Goal: Information Seeking & Learning: Check status

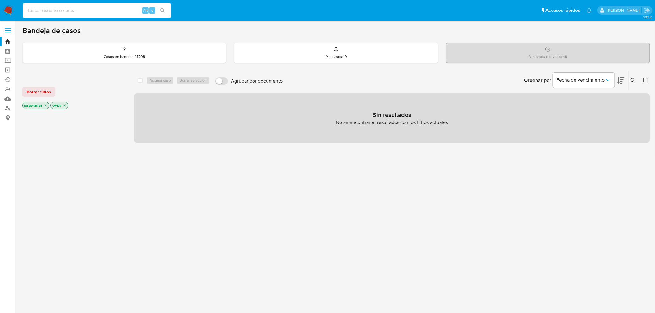
click at [75, 11] on input at bounding box center [97, 10] width 148 height 8
paste input "2689267387"
type input "2689267387"
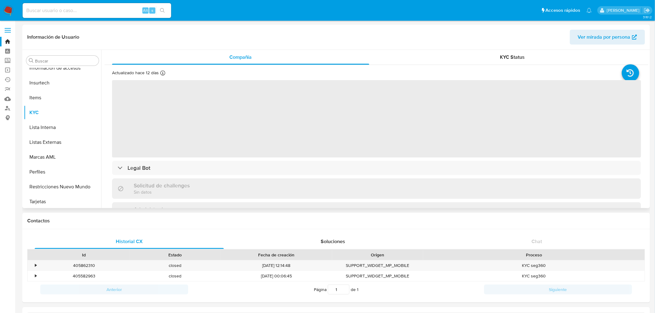
scroll to position [291, 0]
select select "10"
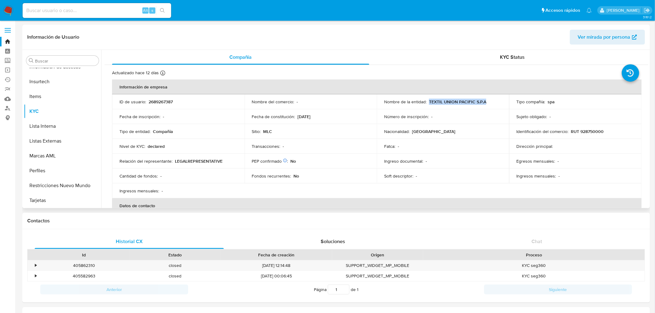
drag, startPoint x: 489, startPoint y: 101, endPoint x: 427, endPoint y: 102, distance: 61.3
click at [427, 102] on div "Nombre de la entidad : TEXTIL UNION PACIFIC S.P.A" at bounding box center [443, 102] width 118 height 6
copy p "TEXTIL UNION PACIFIC S.P.A"
drag, startPoint x: 598, startPoint y: 129, endPoint x: 569, endPoint y: 131, distance: 29.1
click at [569, 131] on div "Identificación del comercio : RUT 928750000" at bounding box center [575, 132] width 118 height 6
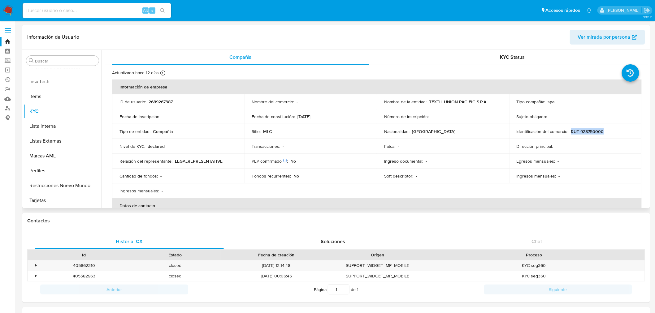
copy p "RUT 928750000"
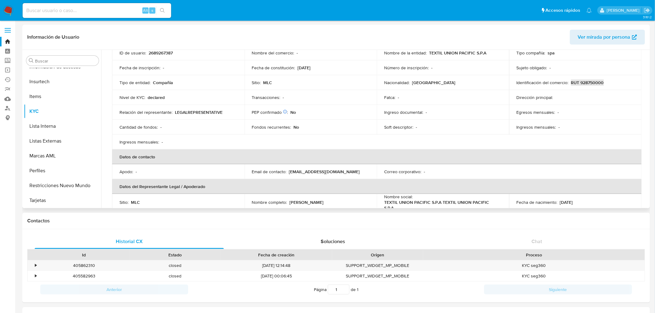
scroll to position [0, 0]
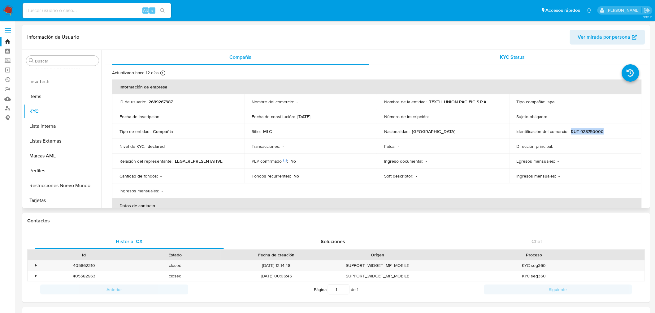
click at [515, 56] on span "KYC Status" at bounding box center [512, 57] width 25 height 7
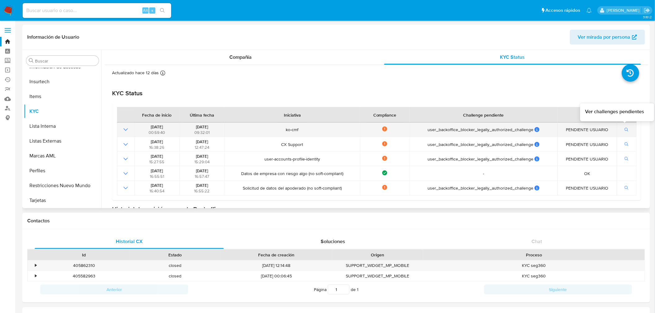
click at [622, 126] on button "button" at bounding box center [626, 129] width 11 height 7
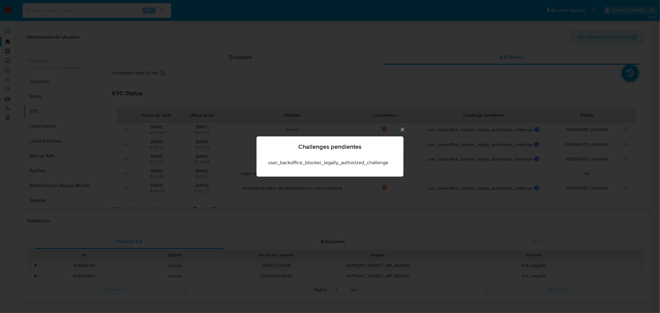
click at [538, 146] on div "Challenges pendientes user_backoffice_blocker_legally_authorized_challenge" at bounding box center [330, 156] width 660 height 313
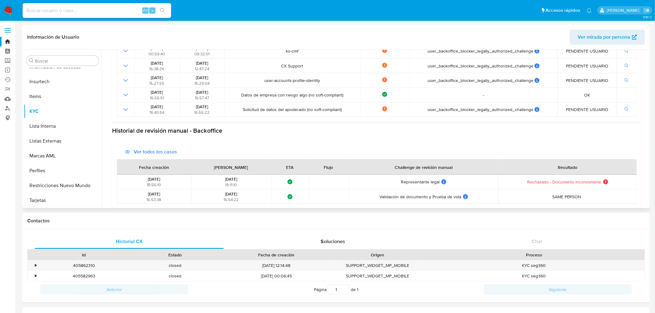
scroll to position [84, 0]
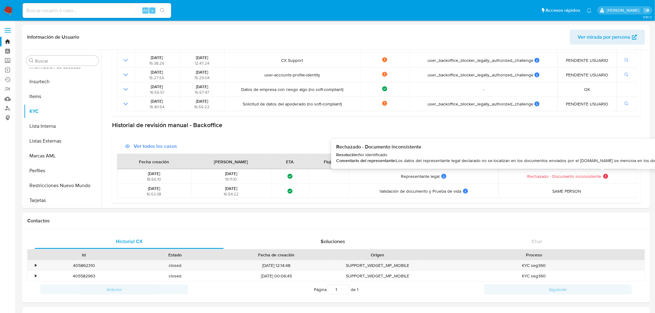
drag, startPoint x: 395, startPoint y: 160, endPoint x: 650, endPoint y: 161, distance: 255.5
click at [603, 177] on icon at bounding box center [605, 176] width 5 height 5
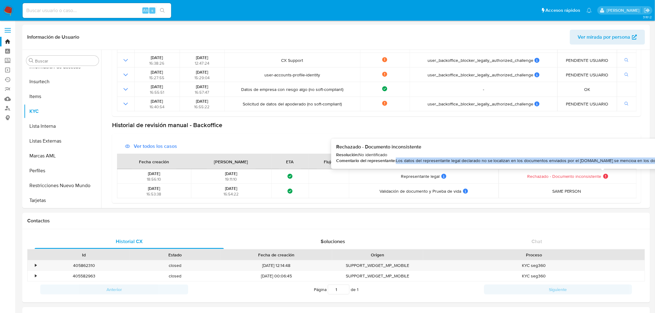
drag, startPoint x: 643, startPoint y: 161, endPoint x: 396, endPoint y: 160, distance: 246.5
click at [396, 160] on span "Los datos del representante legal declarado no se localizan en los documentos e…" at bounding box center [528, 161] width 264 height 6
copy span "Los datos del representante legal declarado no se localizan en los documentos e…"
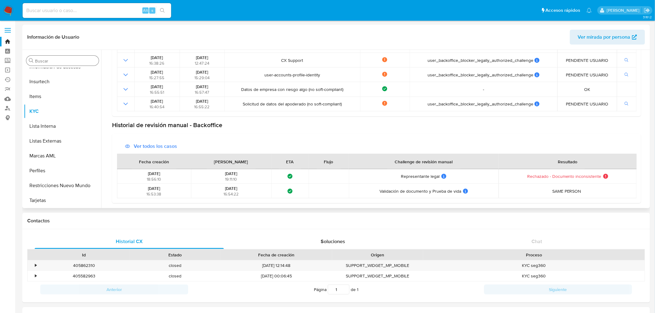
drag, startPoint x: 49, startPoint y: 109, endPoint x: 62, endPoint y: 61, distance: 49.2
click at [62, 61] on div "Buscar Anticipos de dinero Aprobadores Aprobados Archivos adjuntos CBT Cruces y…" at bounding box center [62, 129] width 77 height 157
drag, startPoint x: 62, startPoint y: 61, endPoint x: 71, endPoint y: 33, distance: 29.2
click at [71, 34] on h1 "Información de Usuario" at bounding box center [53, 37] width 52 height 6
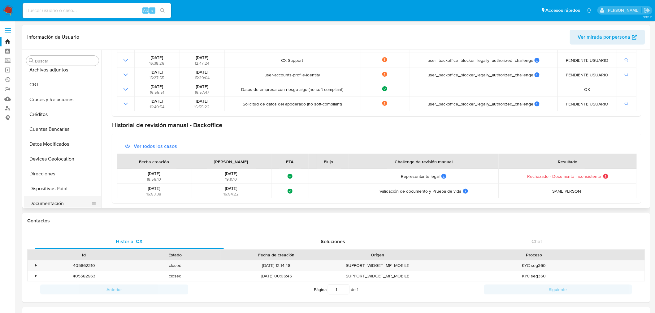
click at [51, 204] on button "Documentación" at bounding box center [60, 203] width 72 height 15
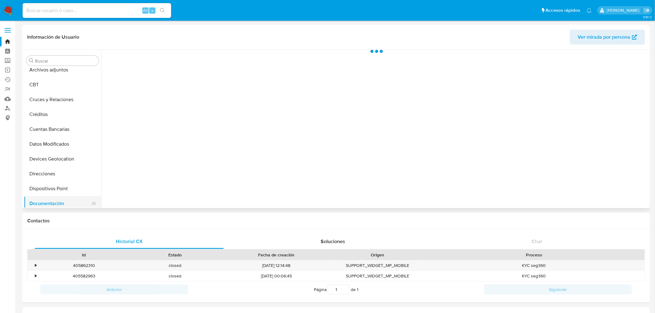
scroll to position [0, 0]
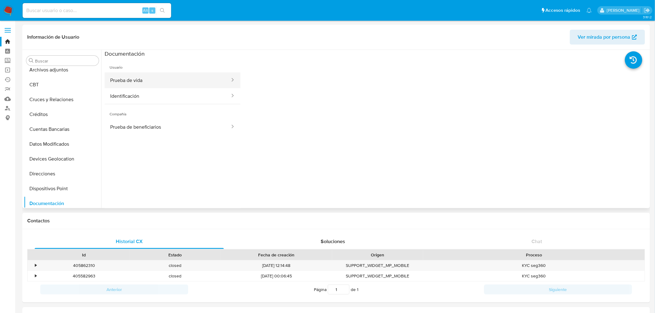
click at [142, 84] on span "Prueba de vida" at bounding box center [126, 80] width 32 height 6
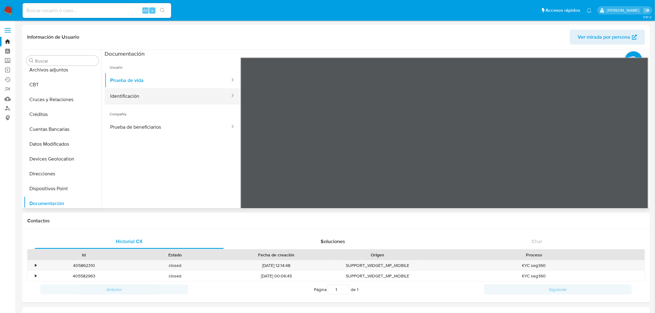
click at [139, 99] on span "Identificación" at bounding box center [124, 96] width 29 height 6
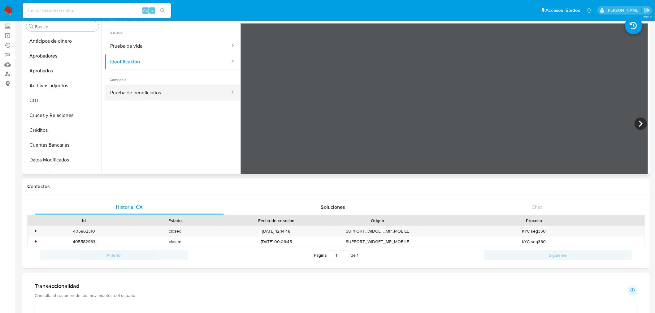
click at [144, 95] on button "Prueba de beneficiarios" at bounding box center [168, 93] width 126 height 16
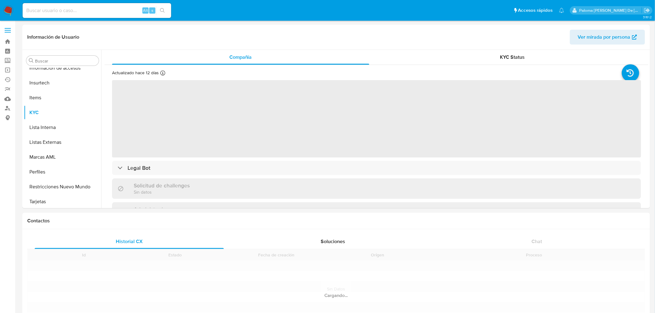
scroll to position [291, 0]
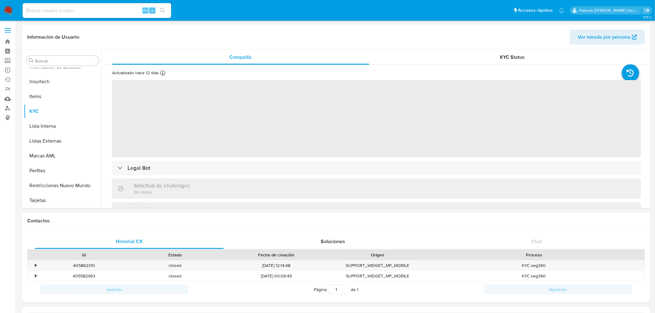
select select "10"
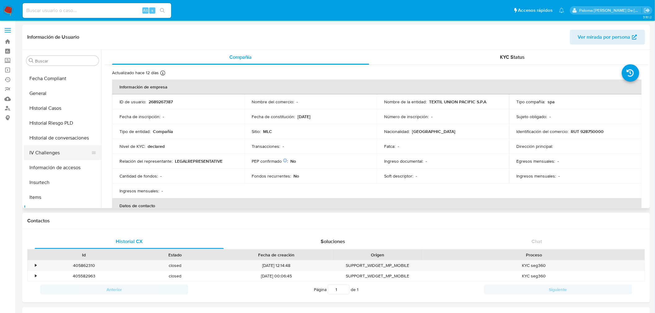
scroll to position [153, 0]
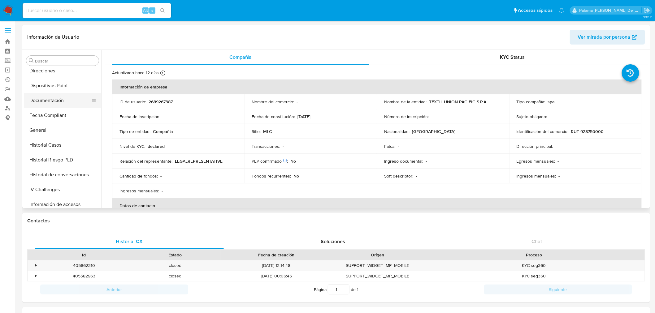
click at [45, 101] on button "Documentación" at bounding box center [60, 100] width 72 height 15
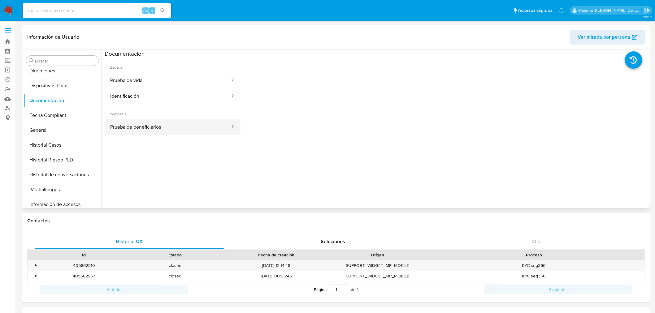
click at [130, 127] on button "Prueba de beneficiarios" at bounding box center [168, 127] width 126 height 16
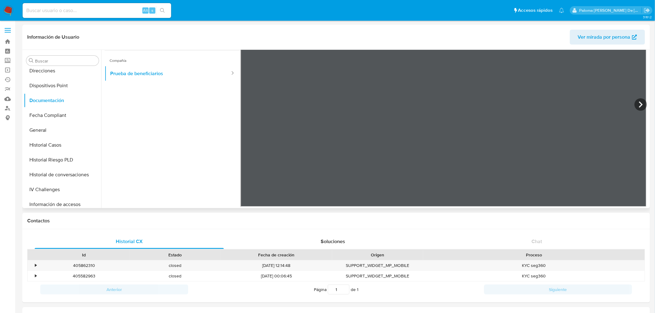
scroll to position [0, 0]
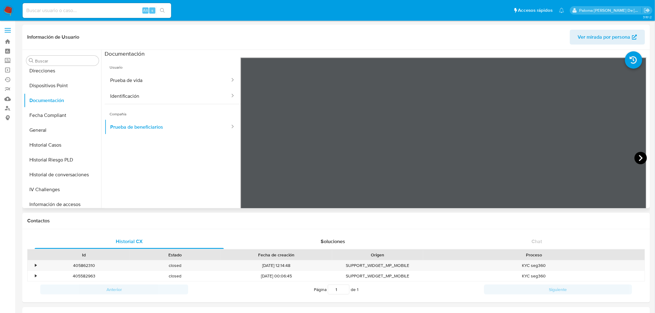
click at [637, 158] on icon at bounding box center [640, 158] width 12 height 12
click at [247, 157] on icon at bounding box center [248, 158] width 4 height 6
click at [132, 98] on button "Identificación" at bounding box center [168, 96] width 126 height 16
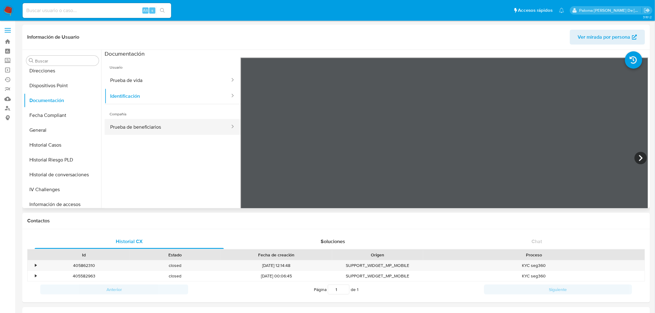
click at [132, 127] on button "Prueba de beneficiarios" at bounding box center [168, 127] width 126 height 16
